Goal: Task Accomplishment & Management: Use online tool/utility

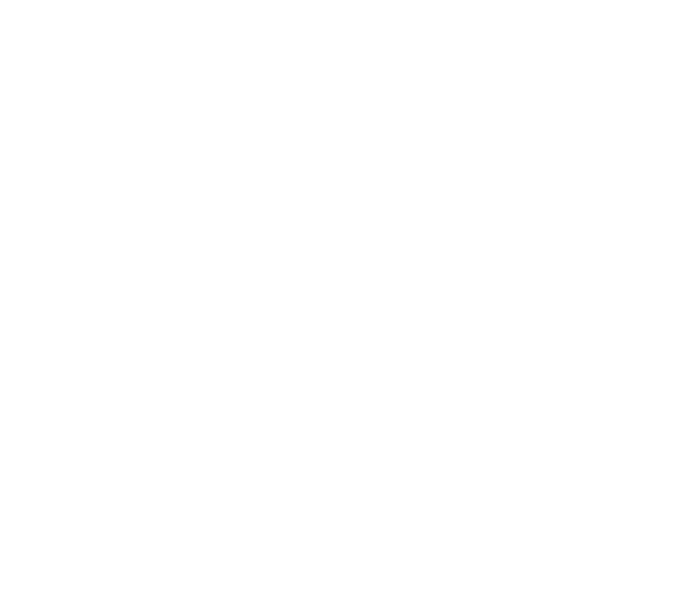
select select "Song"
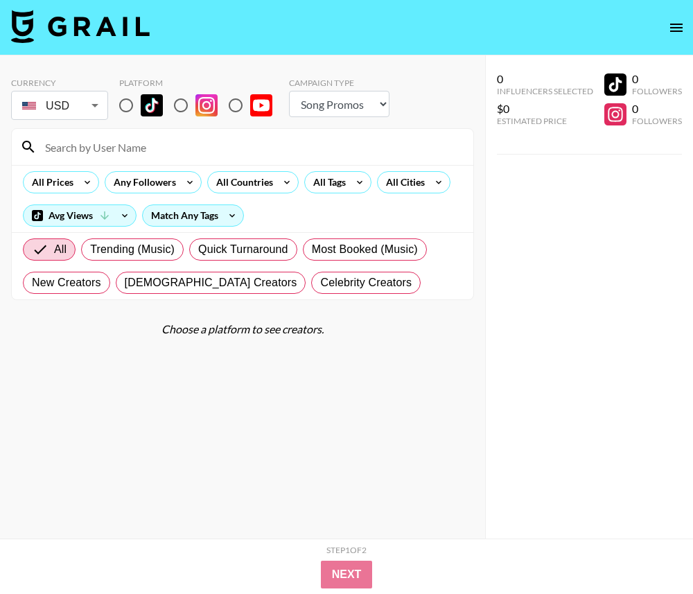
click at [177, 153] on input at bounding box center [251, 147] width 428 height 22
type input "itaintbe"
click at [132, 103] on input "radio" at bounding box center [126, 105] width 29 height 29
radio input "true"
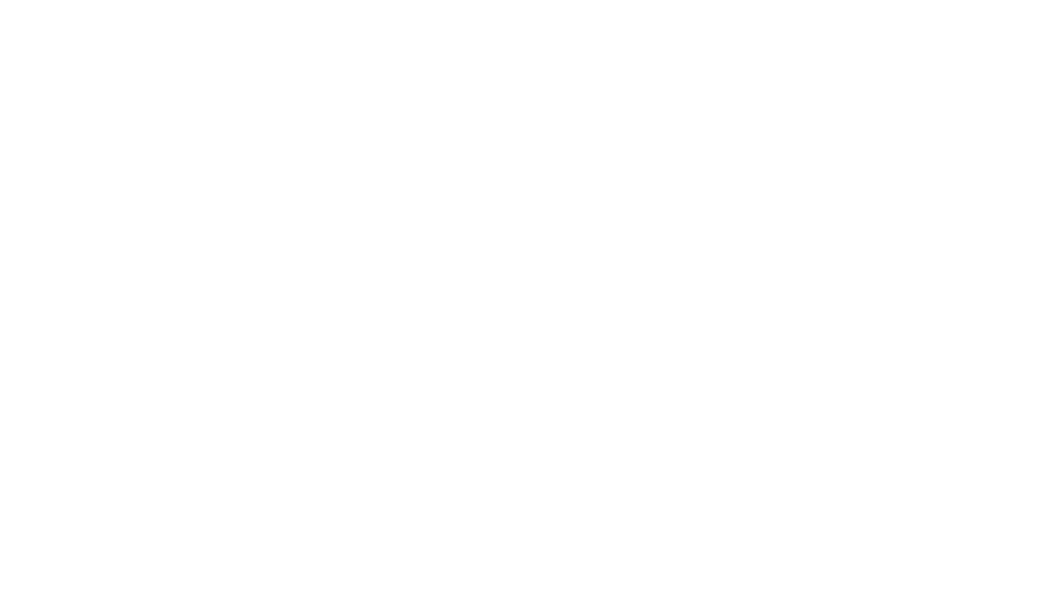
select select "Song"
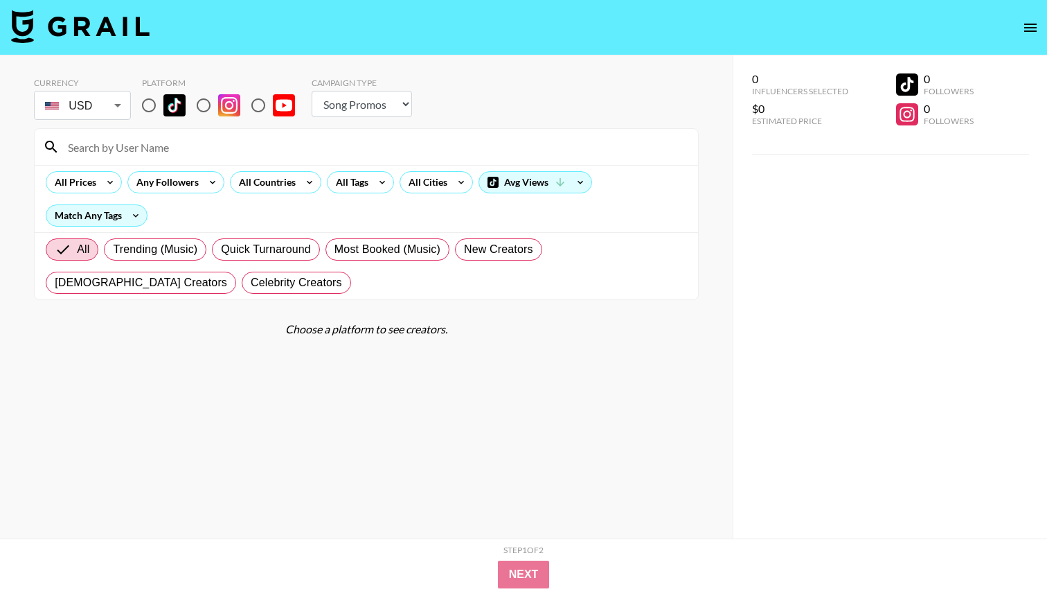
click at [146, 109] on input "radio" at bounding box center [148, 105] width 29 height 29
radio input "true"
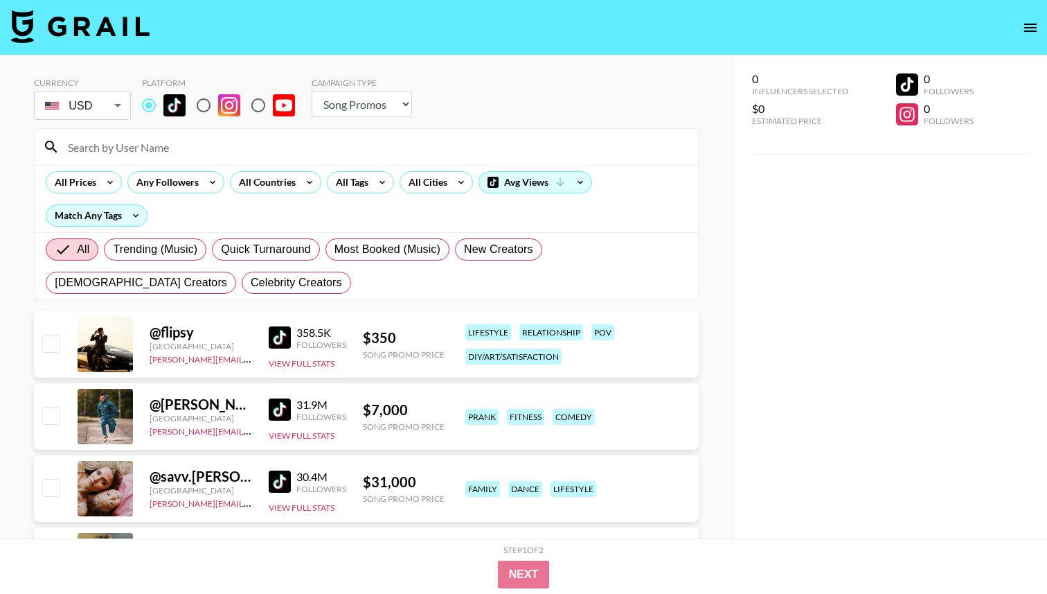
click at [148, 157] on input at bounding box center [375, 147] width 630 height 22
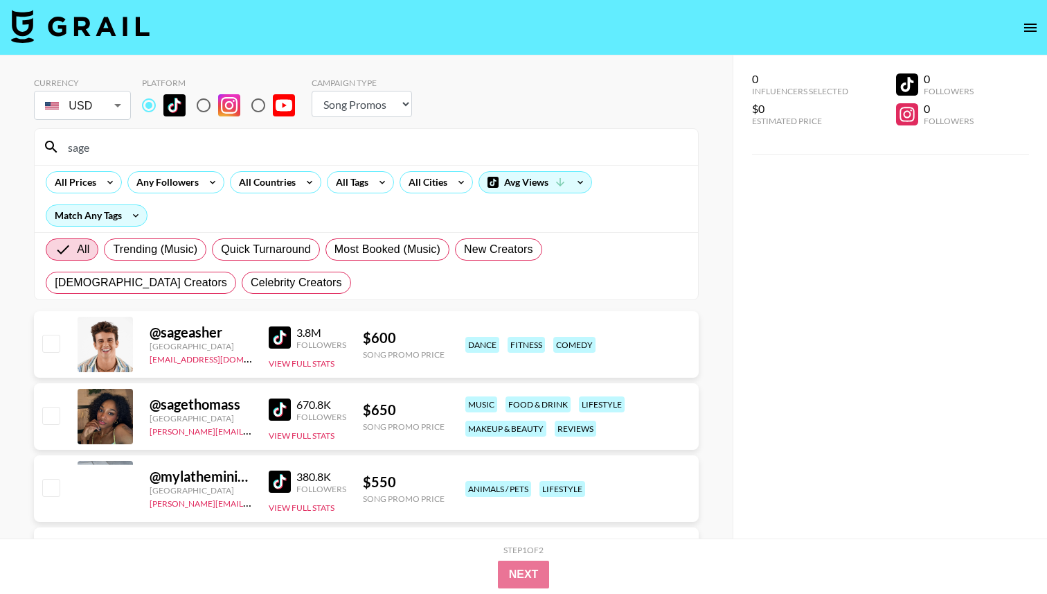
type input "sage"
